Goal: Task Accomplishment & Management: Use online tool/utility

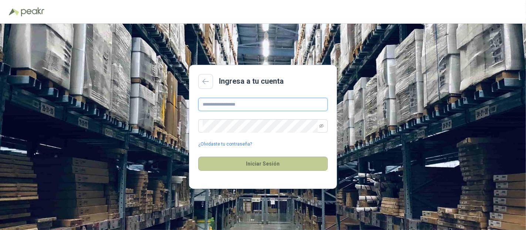
type input "**********"
click at [288, 163] on button "Iniciar Sesión" at bounding box center [263, 164] width 130 height 14
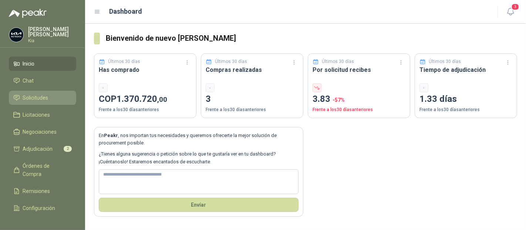
click at [40, 103] on link "Solicitudes" at bounding box center [42, 98] width 67 height 14
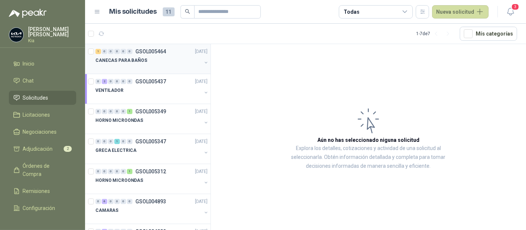
click at [119, 60] on p "CANECAS PARA BAÑOS" at bounding box center [122, 60] width 52 height 7
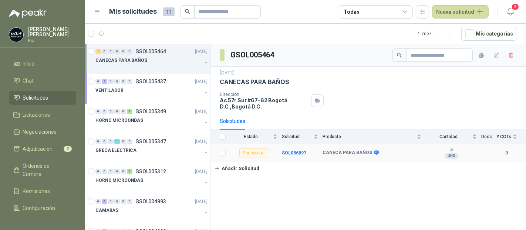
click at [452, 149] on b "5" at bounding box center [451, 150] width 51 height 6
click at [301, 151] on b "SOL056097" at bounding box center [294, 152] width 24 height 5
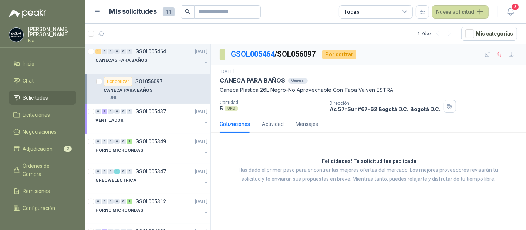
click at [138, 81] on p "SOL056097" at bounding box center [148, 81] width 27 height 5
click at [305, 54] on p "GSOL005464 / SOL056097" at bounding box center [274, 53] width 86 height 11
click at [41, 146] on span "Adjudicación" at bounding box center [38, 149] width 30 height 8
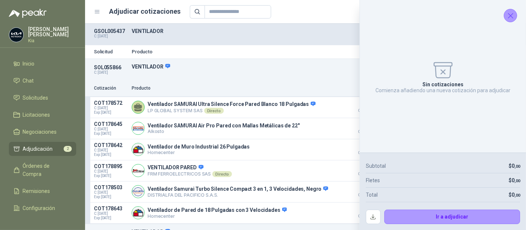
click at [508, 18] on icon "Cerrar" at bounding box center [510, 15] width 9 height 9
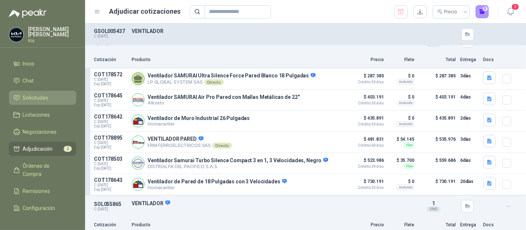
click at [39, 98] on span "Solicitudes" at bounding box center [36, 98] width 26 height 8
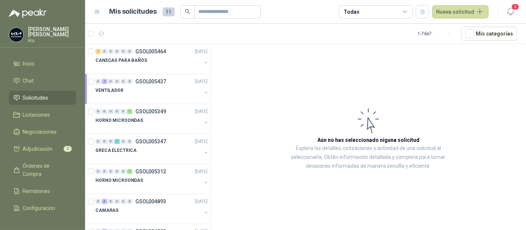
click at [412, 9] on div "Todas" at bounding box center [376, 11] width 74 height 13
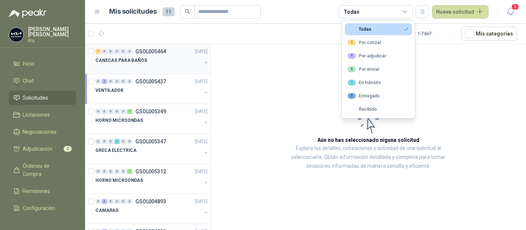
click at [117, 59] on p "CANECAS PARA BAÑOS" at bounding box center [122, 60] width 52 height 7
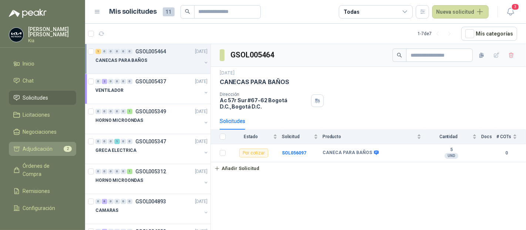
click at [37, 148] on span "Adjudicación" at bounding box center [38, 149] width 30 height 8
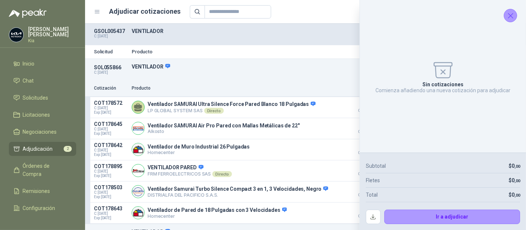
click at [512, 15] on icon "Cerrar" at bounding box center [510, 15] width 9 height 9
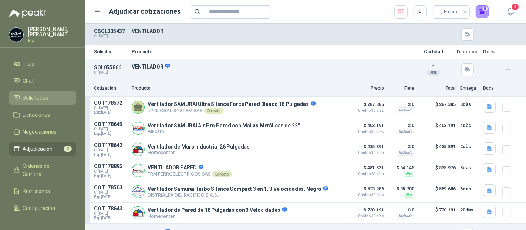
click at [39, 99] on span "Solicitudes" at bounding box center [36, 98] width 26 height 8
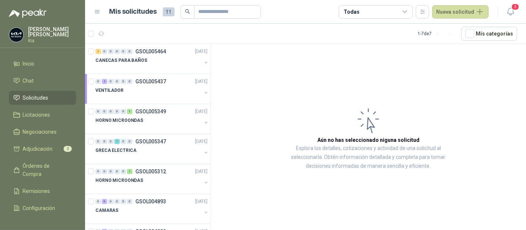
scroll to position [30, 0]
